Goal: Transaction & Acquisition: Purchase product/service

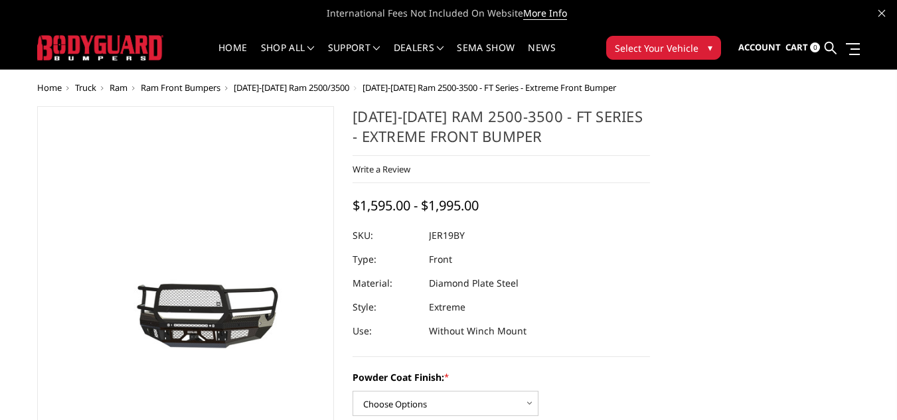
click at [319, 90] on span "[DATE]-[DATE] Ram 2500/3500" at bounding box center [292, 88] width 116 height 12
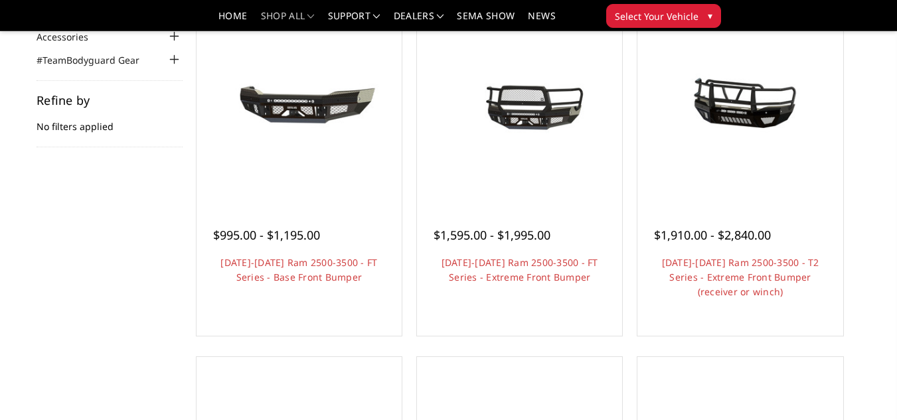
scroll to position [168, 0]
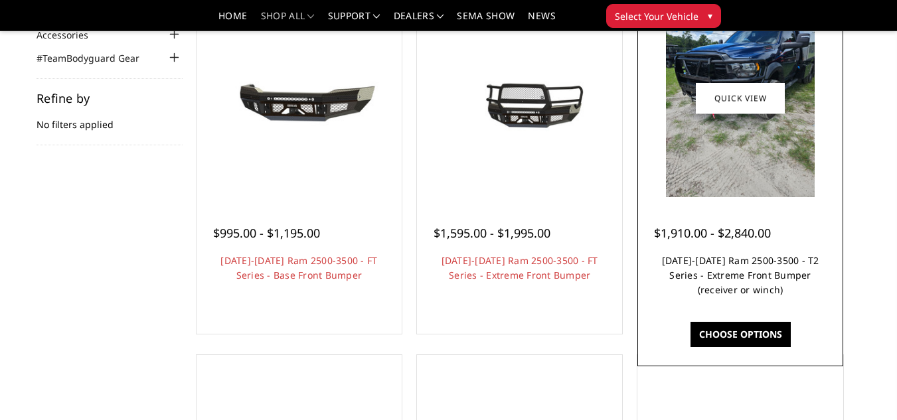
click at [713, 276] on link "2019-2025 Ram 2500-3500 - T2 Series - Extreme Front Bumper (receiver or winch)" at bounding box center [740, 275] width 157 height 42
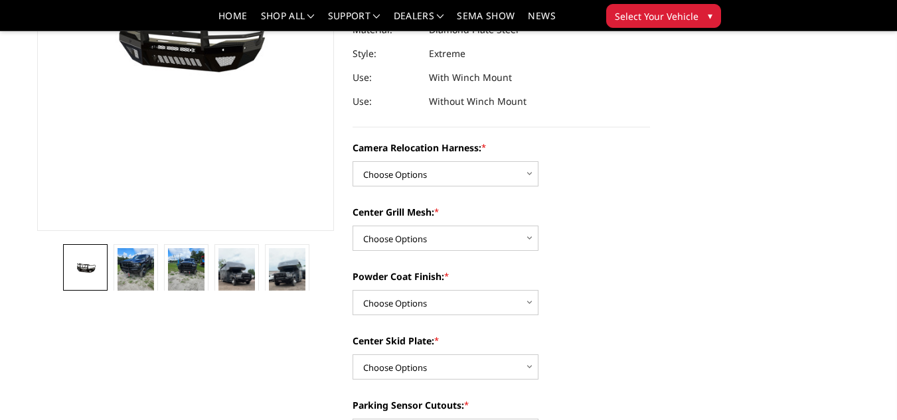
scroll to position [259, 0]
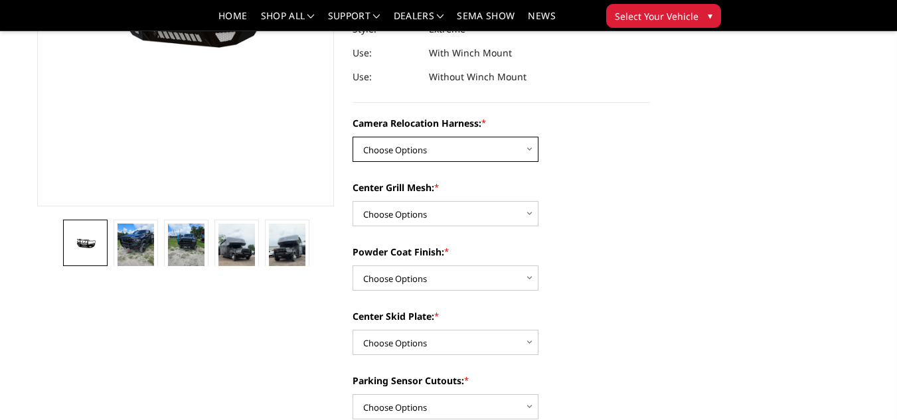
click at [515, 158] on select "Choose Options Without camera harness With camera harness" at bounding box center [446, 149] width 186 height 25
select select "3820"
click at [353, 137] on select "Choose Options Without camera harness With camera harness" at bounding box center [446, 149] width 186 height 25
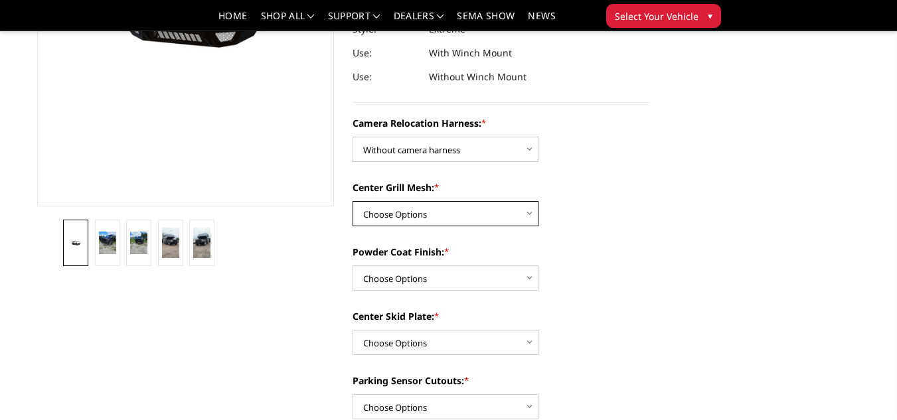
click at [501, 208] on select "Choose Options Without expanded metal With expanded metal" at bounding box center [446, 213] width 186 height 25
select select "3817"
click at [353, 201] on select "Choose Options Without expanded metal With expanded metal" at bounding box center [446, 213] width 186 height 25
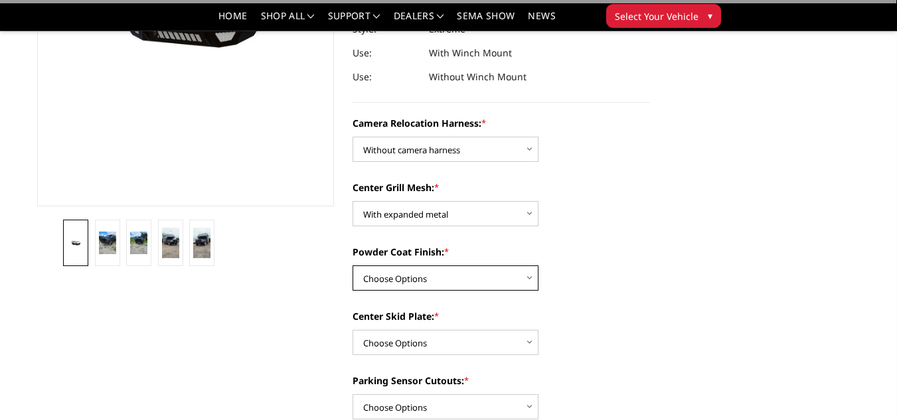
click at [495, 274] on select "Choose Options Textured Black Powder Coat Gloss Black Powder Coat Bare Metal" at bounding box center [446, 278] width 186 height 25
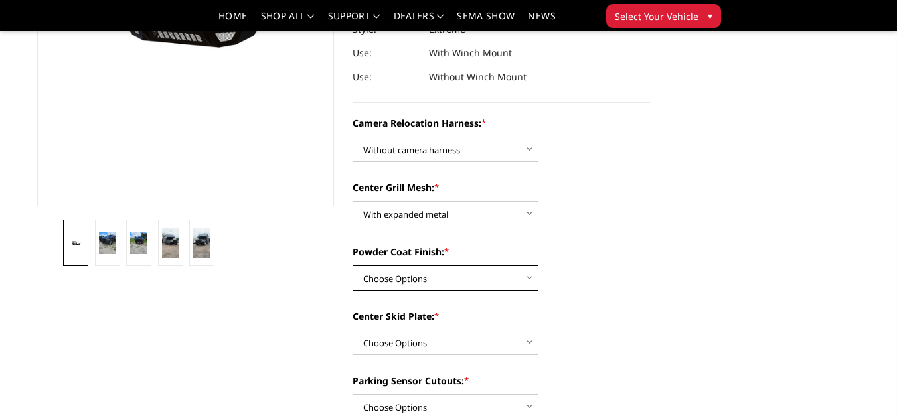
select select "3816"
click at [353, 266] on select "Choose Options Textured Black Powder Coat Gloss Black Powder Coat Bare Metal" at bounding box center [446, 278] width 186 height 25
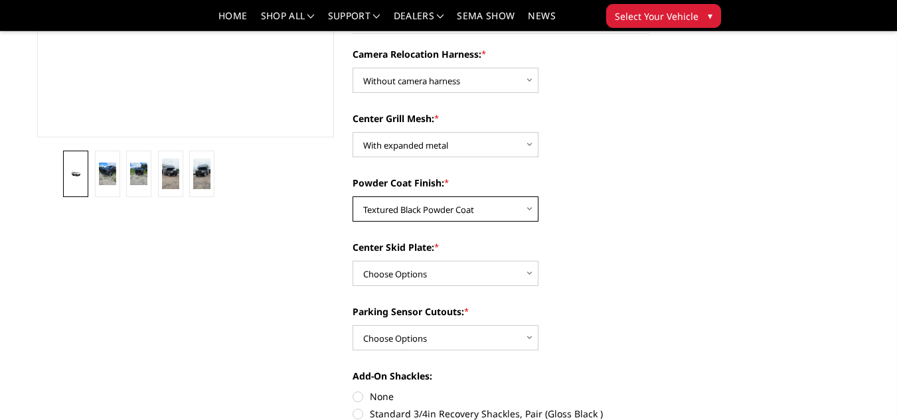
scroll to position [329, 0]
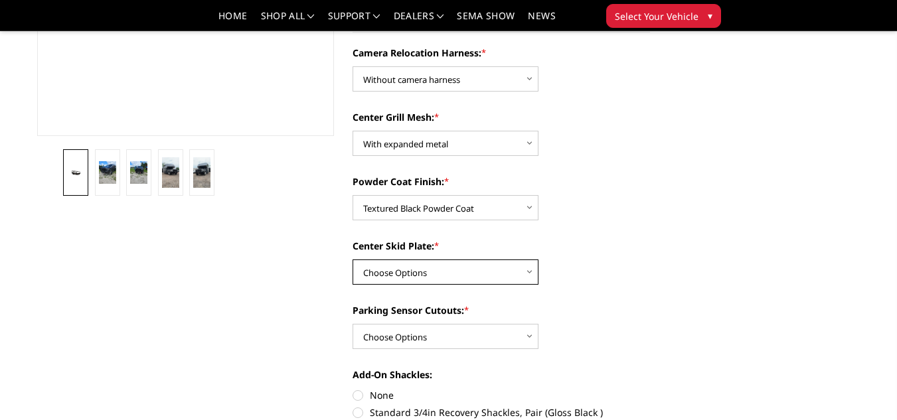
click at [481, 276] on select "Choose Options Winch Mount Skid Plate Standard Skid Plate (included) 2" Receive…" at bounding box center [446, 272] width 186 height 25
select select "3811"
click at [353, 260] on select "Choose Options Winch Mount Skid Plate Standard Skid Plate (included) 2" Receive…" at bounding box center [446, 272] width 186 height 25
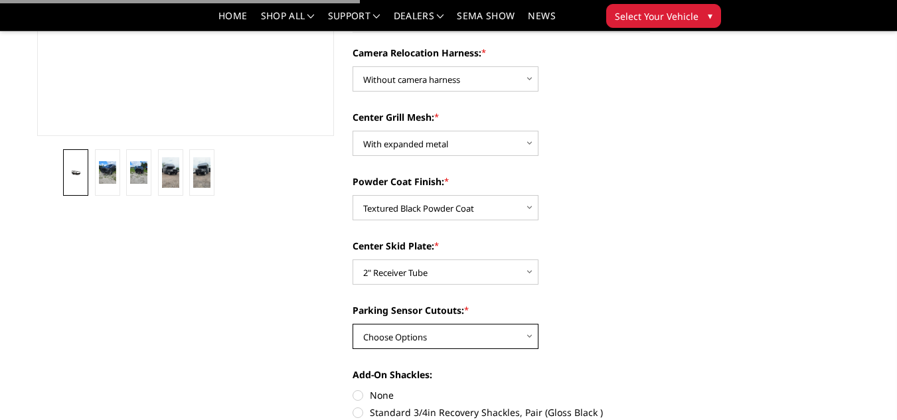
click at [470, 340] on select "Choose Options Yes - With Parking Sensor Cutouts" at bounding box center [446, 336] width 186 height 25
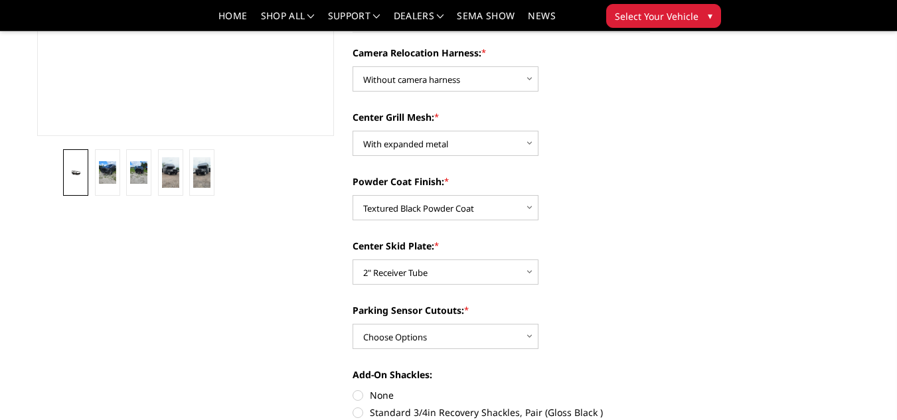
click at [568, 343] on div "Parking Sensor Cutouts: * Choose Options Yes - With Parking Sensor Cutouts" at bounding box center [502, 327] width 298 height 46
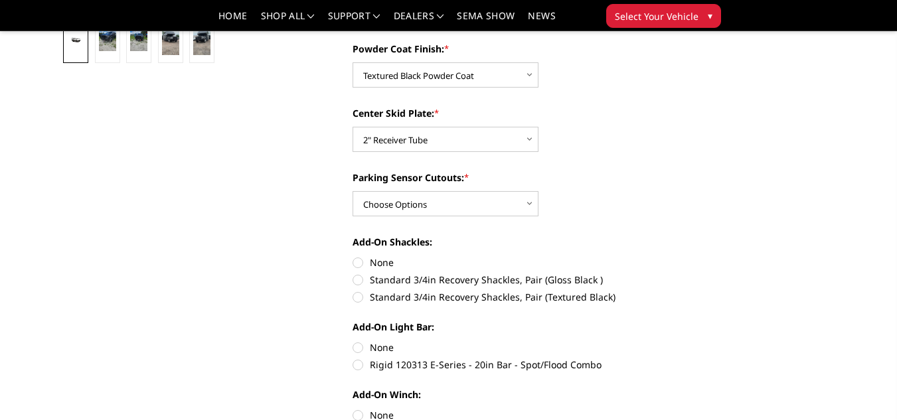
scroll to position [467, 0]
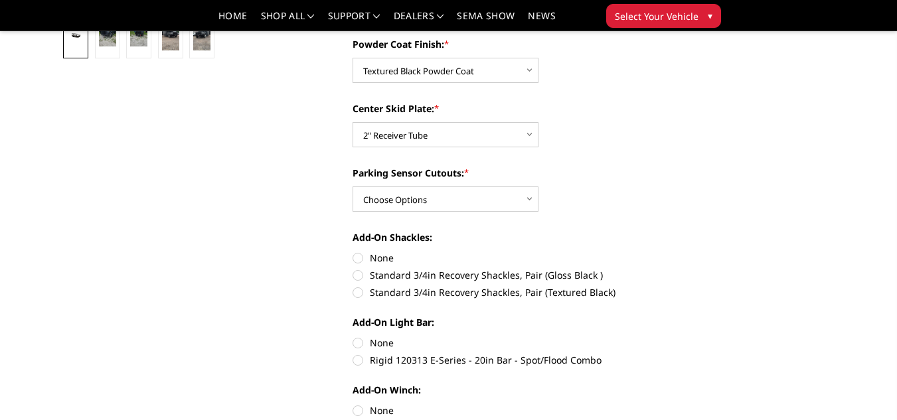
click at [359, 291] on label "Standard 3/4in Recovery Shackles, Pair (Textured Black)" at bounding box center [502, 293] width 298 height 14
click at [650, 269] on input "Standard 3/4in Recovery Shackles, Pair (Textured Black)" at bounding box center [650, 268] width 1 height 1
radio input "true"
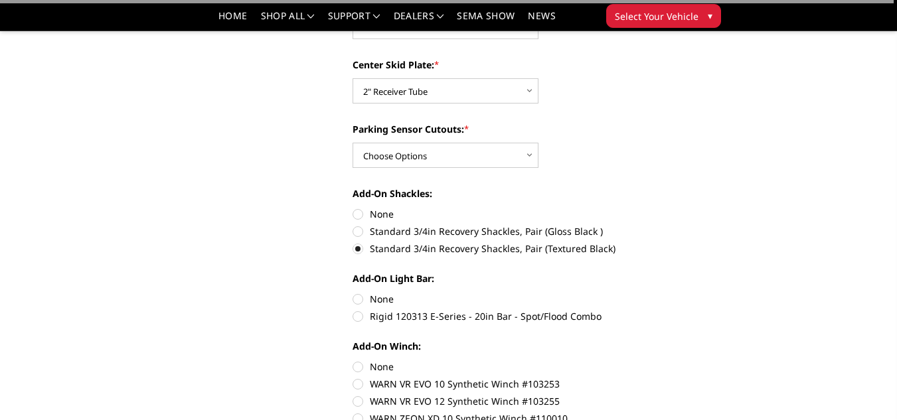
scroll to position [521, 0]
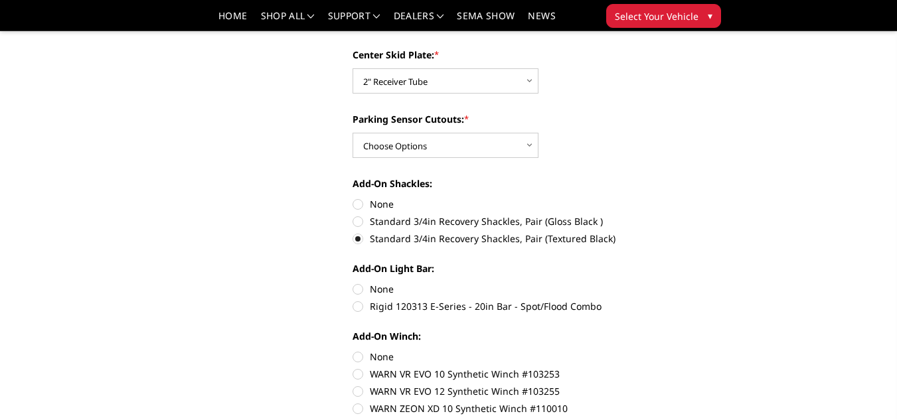
click at [356, 285] on label "None" at bounding box center [502, 289] width 298 height 14
click at [353, 283] on input "None" at bounding box center [353, 282] width 1 height 1
radio input "true"
click at [359, 356] on label "None" at bounding box center [502, 357] width 298 height 14
click at [353, 351] on input "None" at bounding box center [353, 350] width 1 height 1
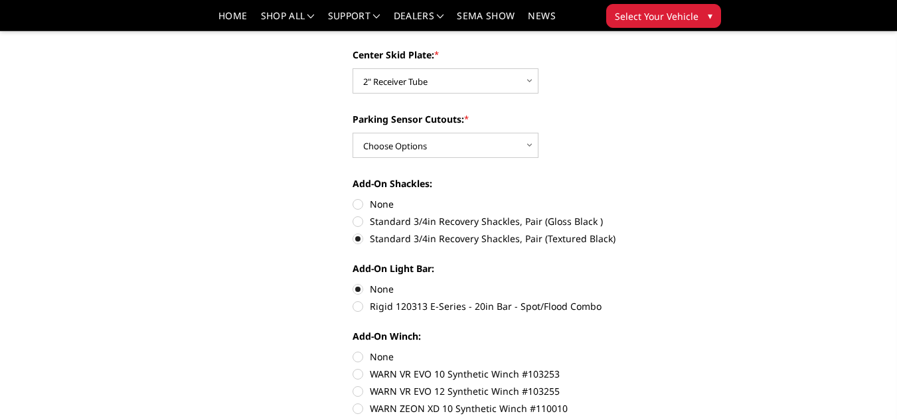
radio input "true"
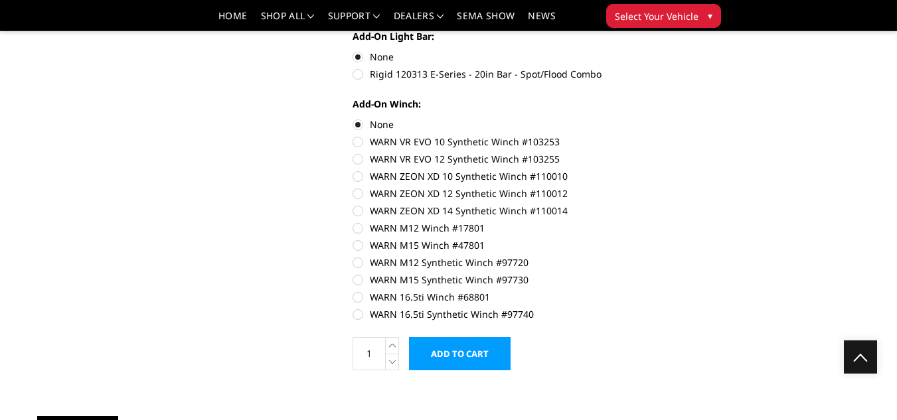
scroll to position [756, 0]
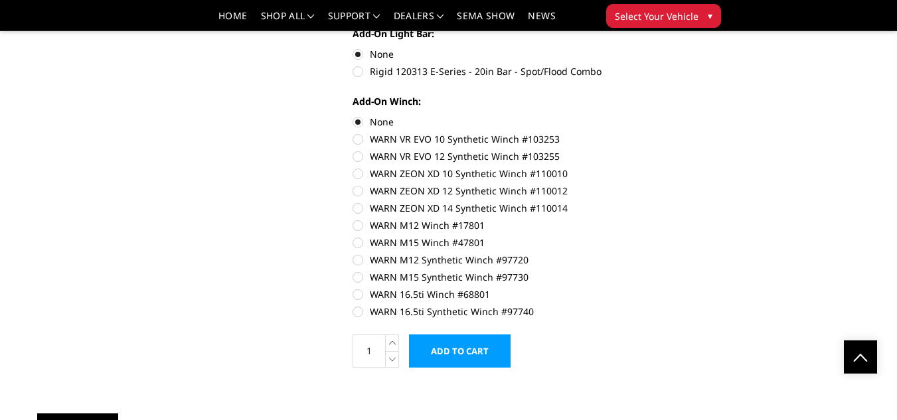
click at [458, 356] on input "Add to Cart" at bounding box center [460, 351] width 102 height 33
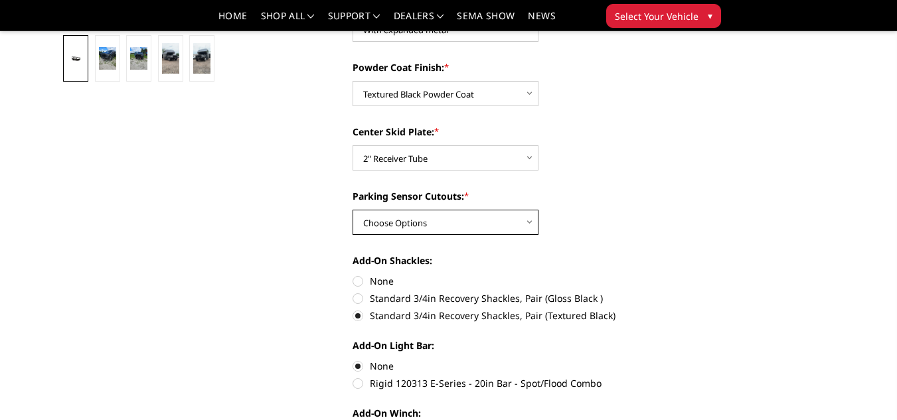
scroll to position [435, 0]
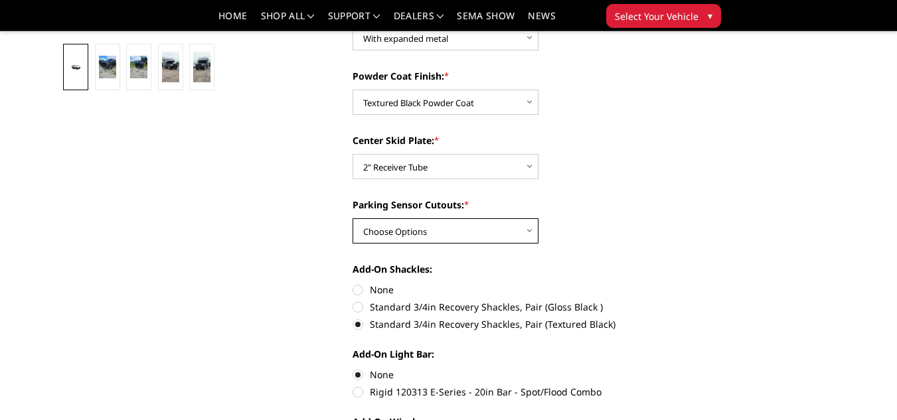
click at [484, 236] on select "Choose Options Yes - With Parking Sensor Cutouts" at bounding box center [446, 230] width 186 height 25
click at [353, 218] on select "Choose Options Yes - With Parking Sensor Cutouts" at bounding box center [446, 230] width 186 height 25
click at [484, 236] on select "Choose Options Yes - With Parking Sensor Cutouts" at bounding box center [446, 230] width 186 height 25
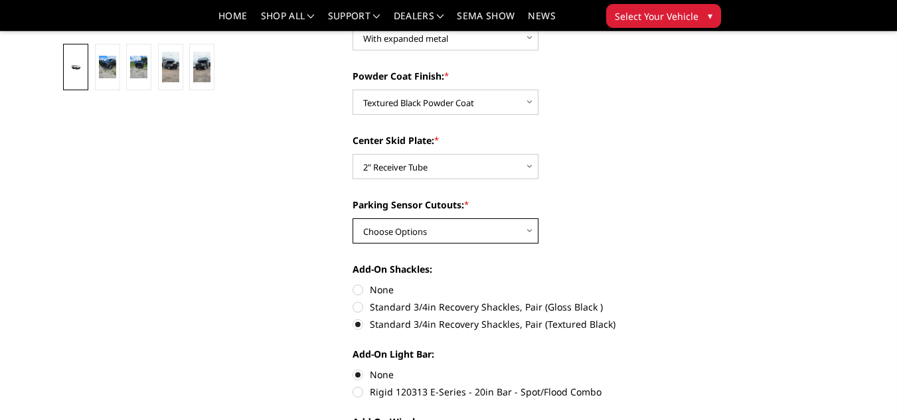
select select "3810"
click at [353, 218] on select "Choose Options Yes - With Parking Sensor Cutouts" at bounding box center [446, 230] width 186 height 25
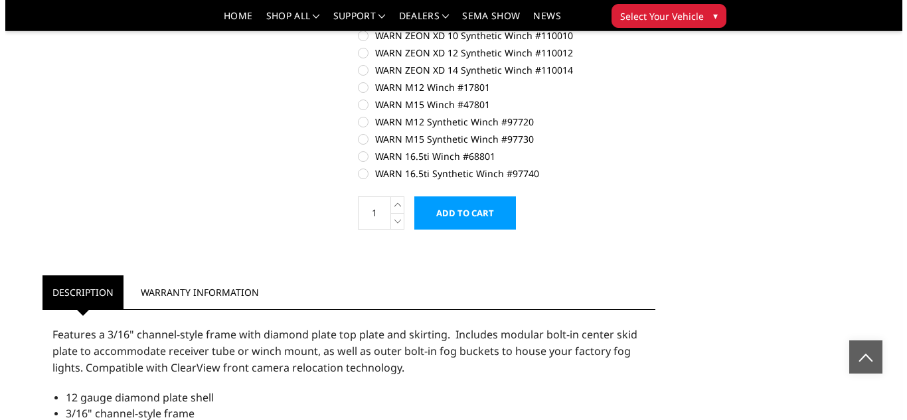
scroll to position [907, 0]
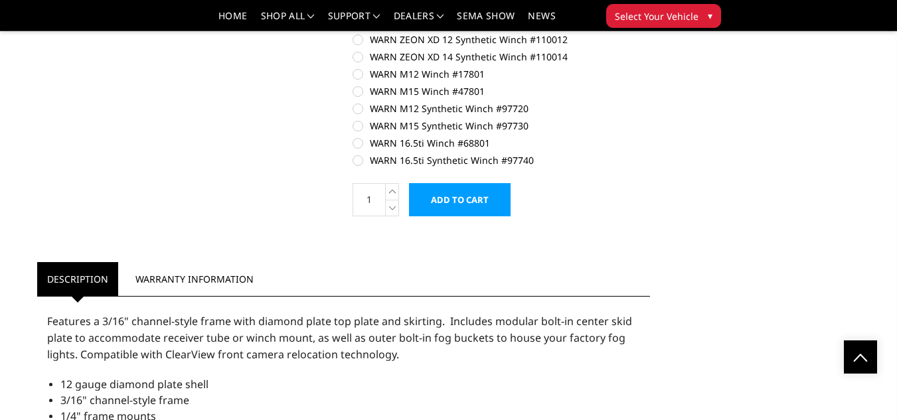
click at [463, 201] on input "Add to Cart" at bounding box center [460, 199] width 102 height 33
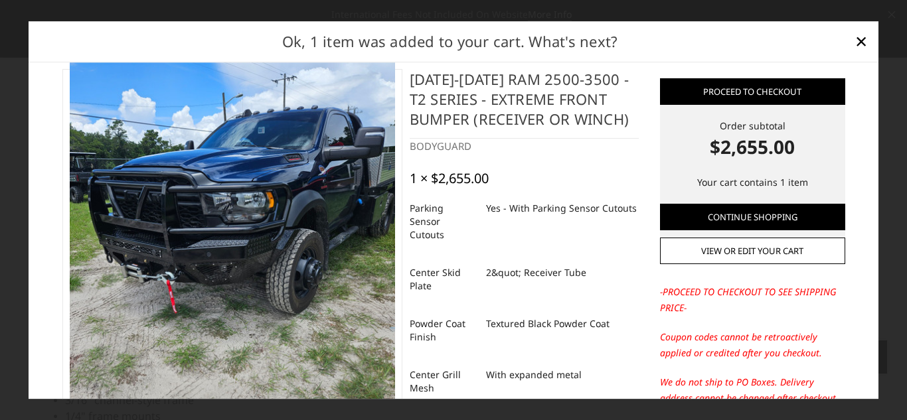
scroll to position [0, 0]
